Goal: Task Accomplishment & Management: Manage account settings

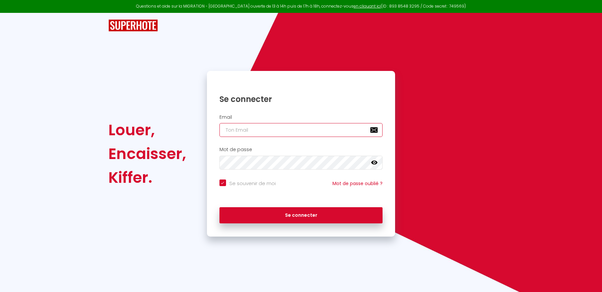
click at [249, 132] on input "email" at bounding box center [300, 130] width 163 height 14
type input "B"
checkbox input "true"
type input "BU"
checkbox input "true"
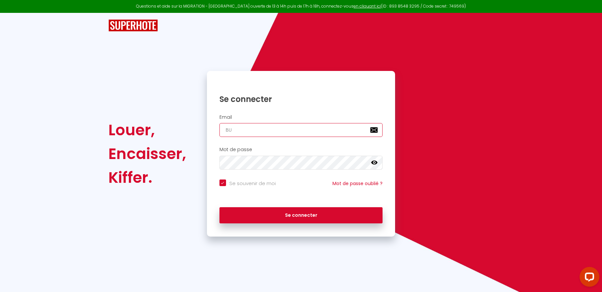
type input "BUT"
checkbox input "true"
type input "BU"
checkbox input "true"
type input "B"
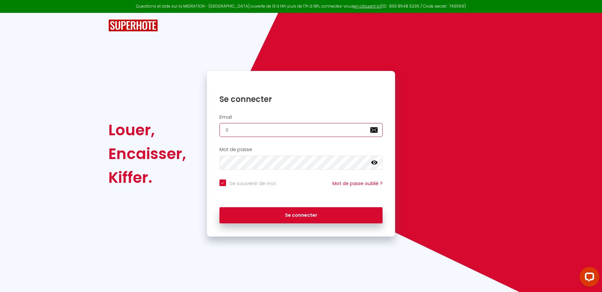
checkbox input "true"
type input "b"
checkbox input "true"
type input "bu"
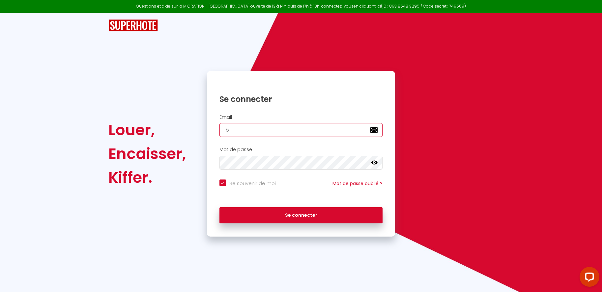
checkbox input "true"
type input "but"
checkbox input "true"
type input "butl"
checkbox input "true"
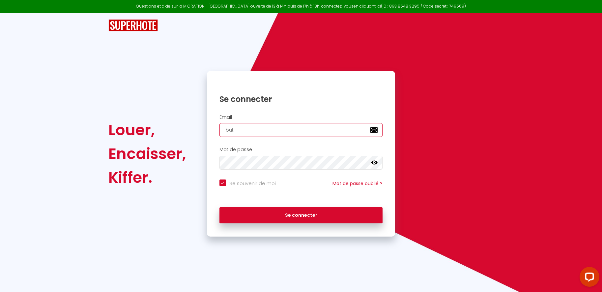
type input "butle"
checkbox input "true"
type input "[PERSON_NAME]"
checkbox input "true"
type input "butler2"
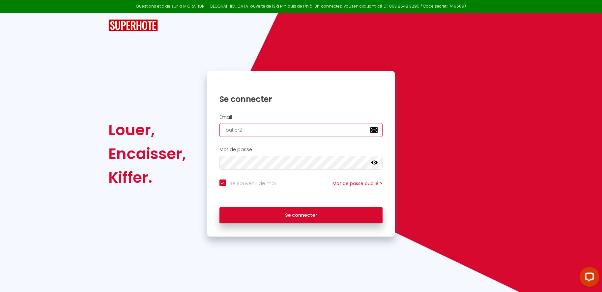
checkbox input "true"
type input "butler24"
checkbox input "true"
type input "butler24@"
checkbox input "true"
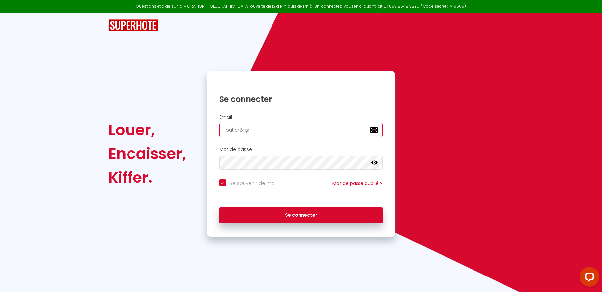
type input "butler24.@"
checkbox input "true"
type input "butler24.p@"
checkbox input "true"
type input "[DOMAIN_NAME]@"
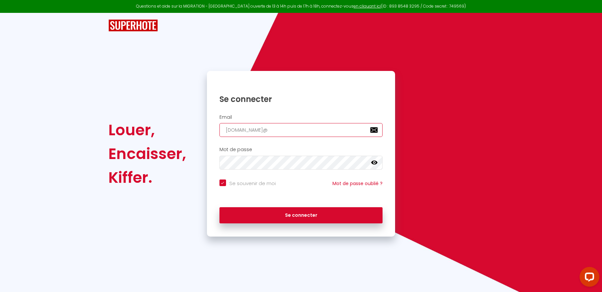
checkbox input "true"
type input "[DOMAIN_NAME]@"
checkbox input "true"
type input "[DOMAIN_NAME]@g"
checkbox input "true"
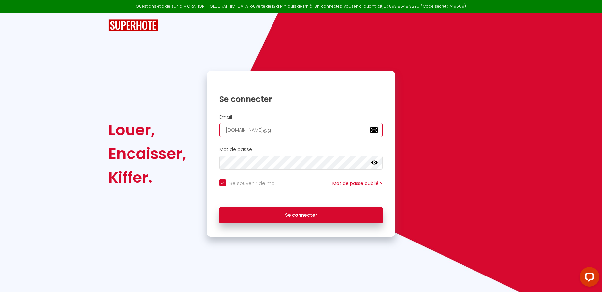
type input "[DOMAIN_NAME]@gm"
checkbox input "true"
type input "[DOMAIN_NAME]@gma"
checkbox input "true"
type input "[DOMAIN_NAME]@gmai"
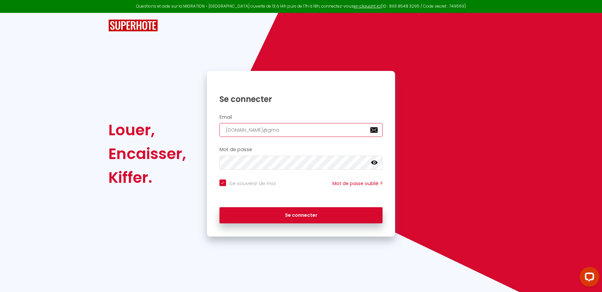
checkbox input "true"
type input "[DOMAIN_NAME][EMAIL_ADDRESS]"
checkbox input "true"
type input "[DOMAIN_NAME][EMAIL_ADDRESS]."
checkbox input "true"
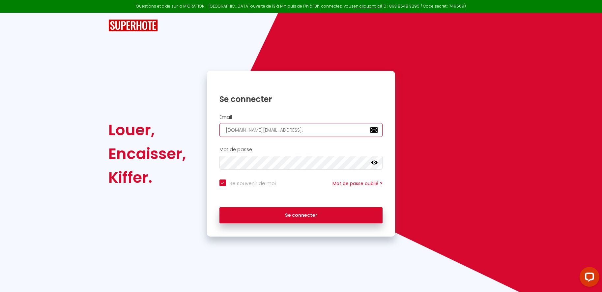
type input "[DOMAIN_NAME]@gmail.c"
checkbox input "true"
type input "[DOMAIN_NAME][EMAIL_ADDRESS][DOMAIN_NAME]"
checkbox input "true"
type input "[DOMAIN_NAME][EMAIL_ADDRESS][DOMAIN_NAME]"
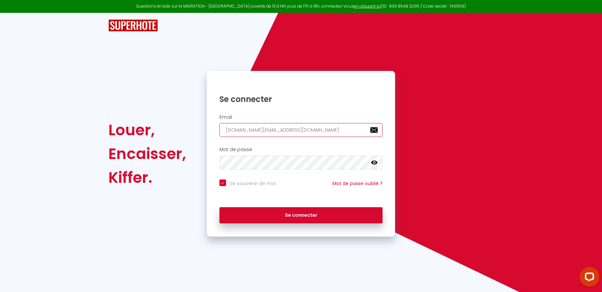
checkbox input "true"
type input "[DOMAIN_NAME][EMAIL_ADDRESS][DOMAIN_NAME]"
click at [219, 207] on button "Se connecter" at bounding box center [300, 215] width 163 height 16
checkbox input "true"
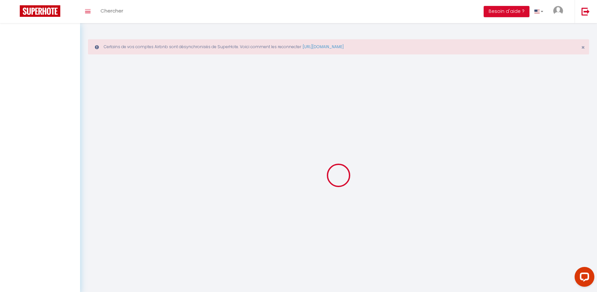
select select
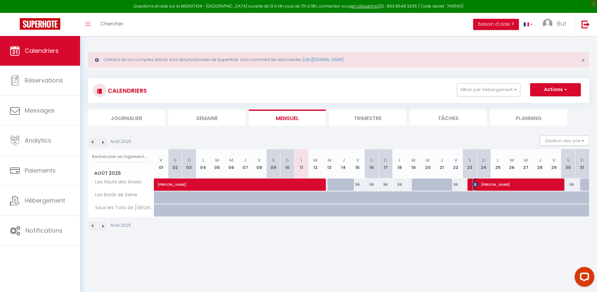
click at [482, 184] on span "[PERSON_NAME]" at bounding box center [518, 184] width 90 height 13
select select "OK"
select select "KO"
select select "0"
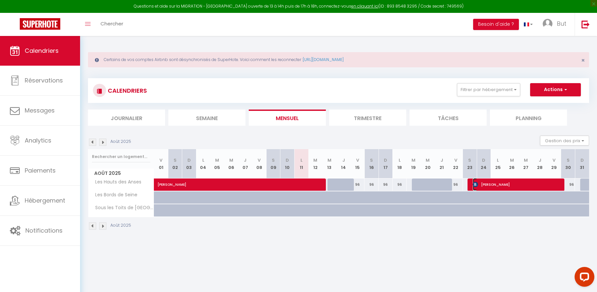
select select "1"
select select
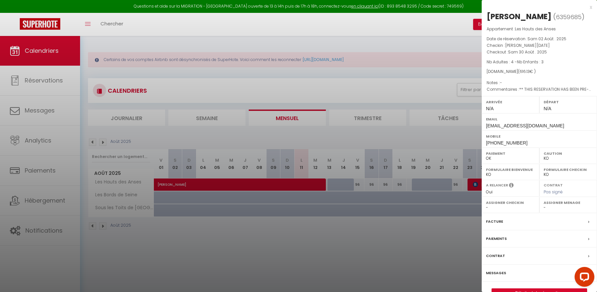
click at [481, 186] on div at bounding box center [298, 146] width 597 height 292
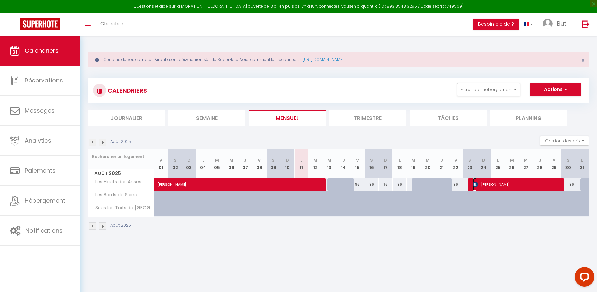
click at [496, 184] on span "[PERSON_NAME]" at bounding box center [518, 184] width 90 height 13
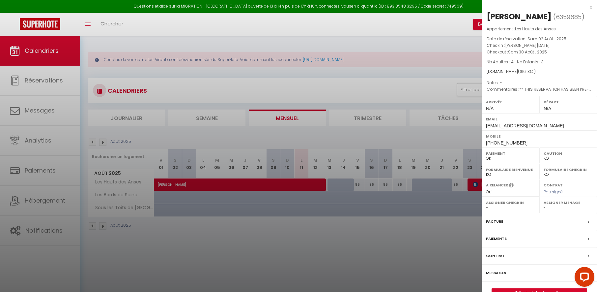
click at [462, 255] on div at bounding box center [298, 146] width 597 height 292
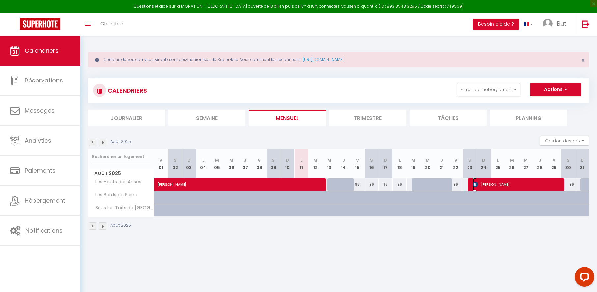
click at [489, 183] on span "[PERSON_NAME]" at bounding box center [518, 184] width 90 height 13
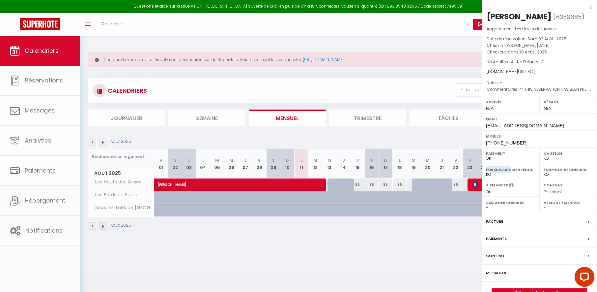
click at [489, 173] on label "Formulaire Bienvenue" at bounding box center [510, 169] width 49 height 7
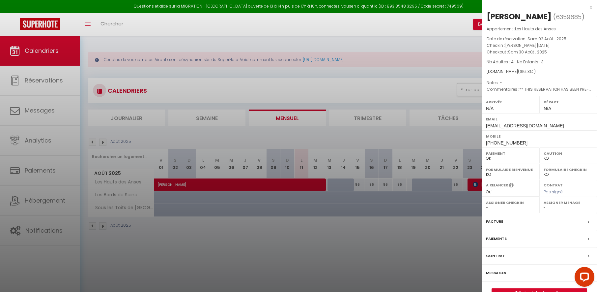
click at [458, 234] on div at bounding box center [298, 146] width 597 height 292
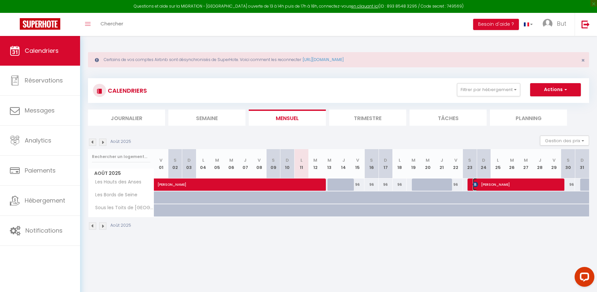
click at [489, 185] on span "[PERSON_NAME]" at bounding box center [518, 184] width 90 height 13
click at [0, 0] on select "OK KO" at bounding box center [0, 0] width 0 height 0
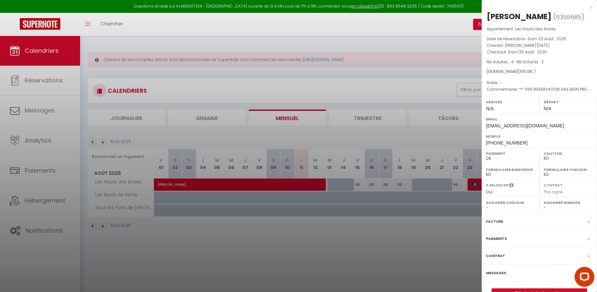
click at [459, 219] on div at bounding box center [298, 146] width 597 height 292
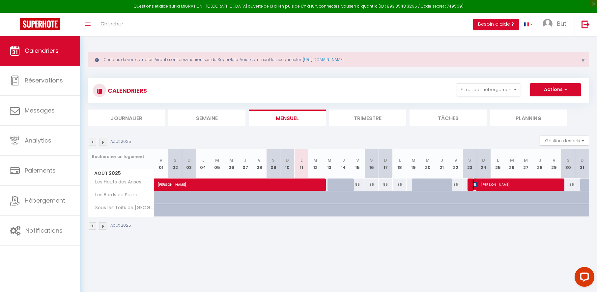
click at [484, 184] on span "[PERSON_NAME]" at bounding box center [518, 184] width 90 height 13
click at [0, 0] on div "Formulaire Bienvenue OK KO" at bounding box center [0, 0] width 0 height 0
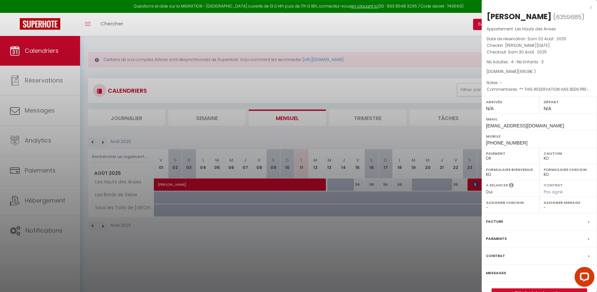
click at [439, 246] on div at bounding box center [298, 146] width 597 height 292
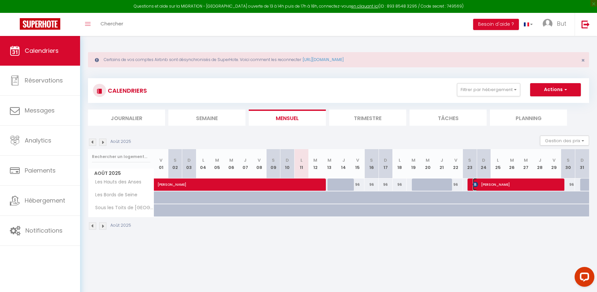
click at [474, 184] on img at bounding box center [475, 184] width 5 height 5
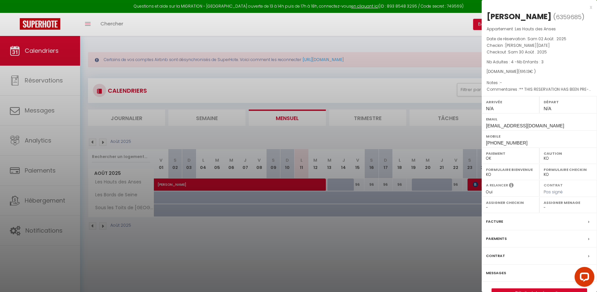
click at [474, 184] on div at bounding box center [298, 146] width 597 height 292
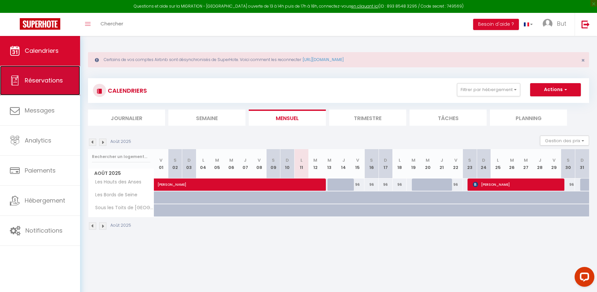
click at [58, 84] on link "Réservations" at bounding box center [40, 81] width 80 height 30
select select "not_cancelled"
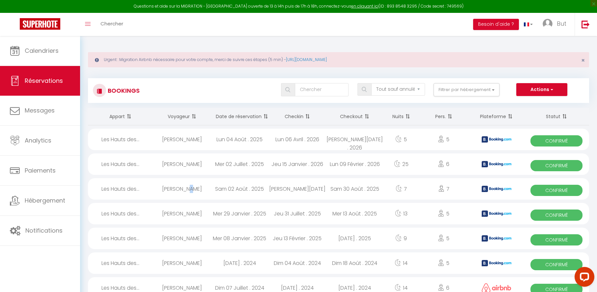
click at [180, 187] on div "[PERSON_NAME]" at bounding box center [182, 188] width 58 height 21
select select "OK"
select select "KO"
select select "0"
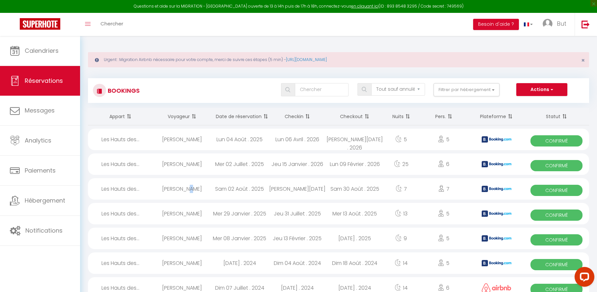
select select "1"
select select
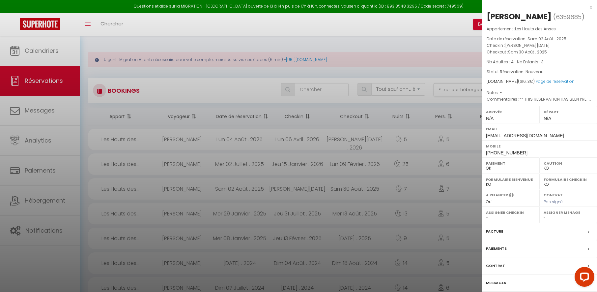
click at [179, 187] on div at bounding box center [298, 146] width 597 height 292
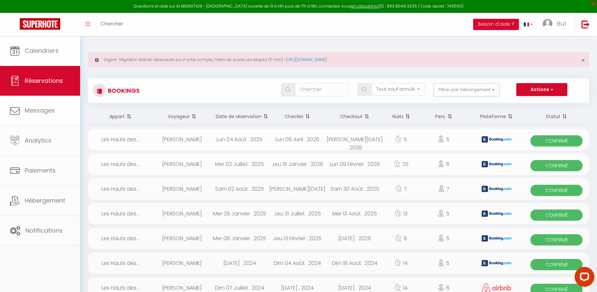
click at [177, 187] on body "Questions et aide sur la MIGRATION - [GEOGRAPHIC_DATA] ouverte de 13 à 14h puis…" at bounding box center [298, 297] width 597 height 522
click at [177, 187] on div "[PERSON_NAME]" at bounding box center [182, 188] width 58 height 21
click at [0, 0] on div at bounding box center [0, 0] width 0 height 0
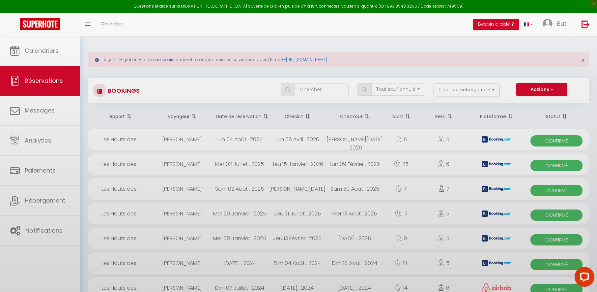
click at [177, 187] on div at bounding box center [298, 146] width 597 height 292
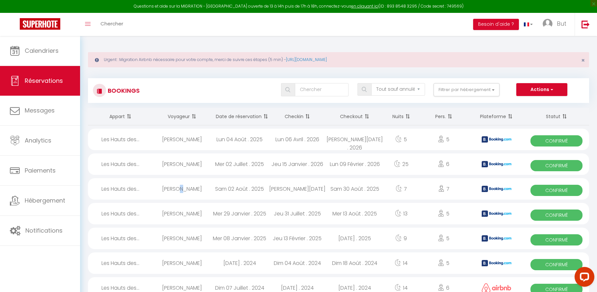
click at [172, 189] on div "[PERSON_NAME]" at bounding box center [182, 188] width 58 height 21
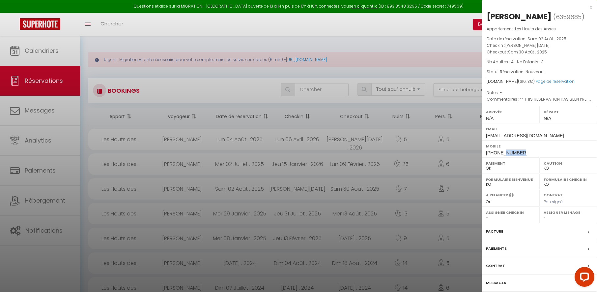
drag, startPoint x: 523, startPoint y: 164, endPoint x: 505, endPoint y: 164, distance: 17.8
click at [505, 157] on div "Mobile [PHONE_NUMBER]" at bounding box center [539, 148] width 115 height 17
click at [443, 34] on div at bounding box center [298, 146] width 597 height 292
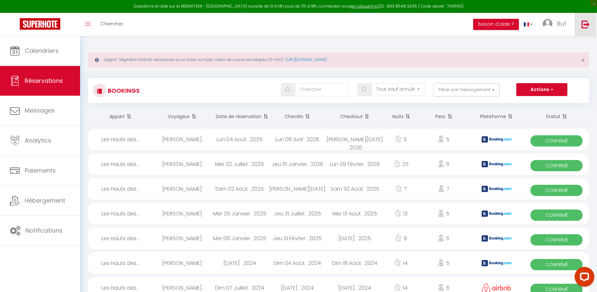
click at [583, 24] on img at bounding box center [586, 24] width 8 height 8
